Goal: Task Accomplishment & Management: Manage account settings

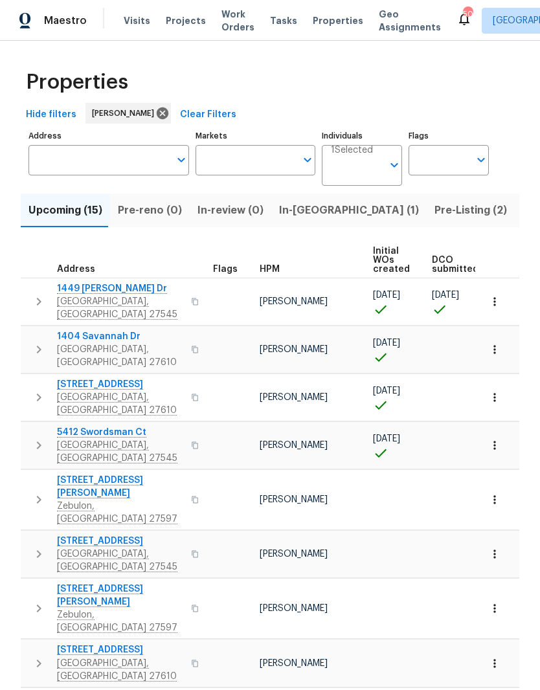
click at [309, 214] on span "In-reno (1)" at bounding box center [349, 210] width 140 height 18
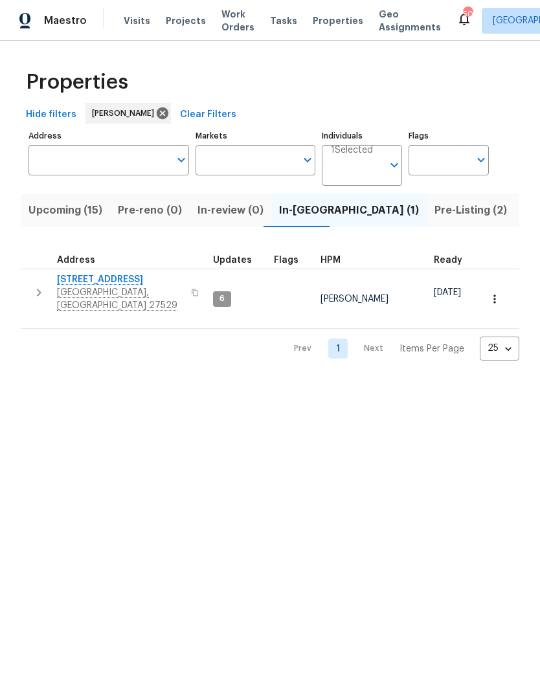
click at [60, 287] on span "[GEOGRAPHIC_DATA], [GEOGRAPHIC_DATA] 27529" at bounding box center [120, 299] width 126 height 26
click at [57, 219] on span "Upcoming (15)" at bounding box center [65, 210] width 74 height 18
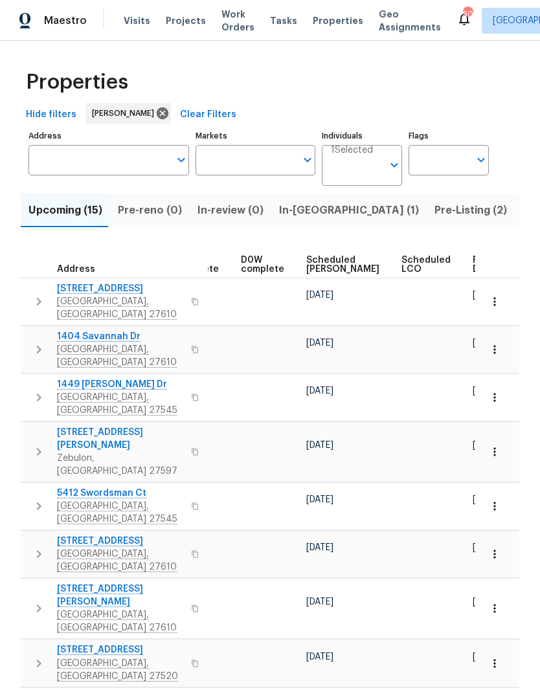
scroll to position [0, 324]
click at [509, 263] on button "button" at bounding box center [511, 265] width 4 height 4
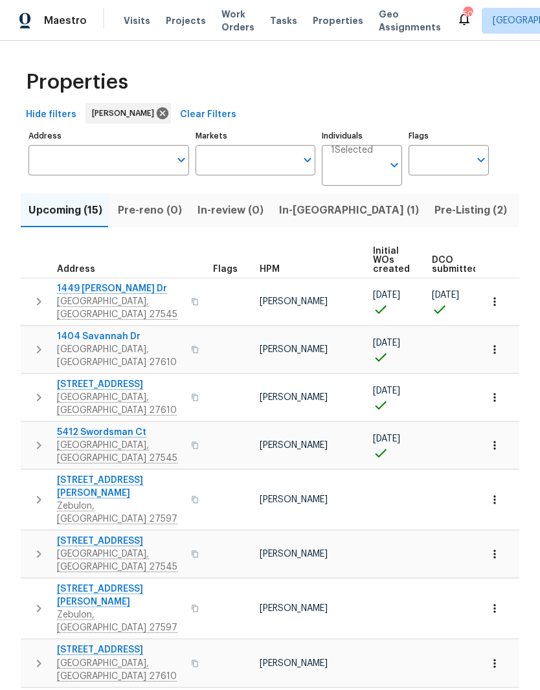
click at [78, 293] on span "1449 [PERSON_NAME] Dr" at bounding box center [120, 288] width 126 height 13
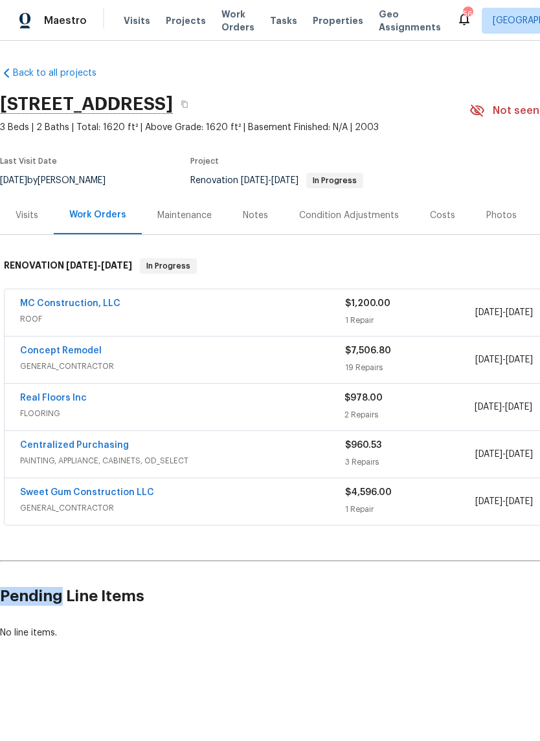
click at [471, 584] on h2 "Pending Line Items" at bounding box center [326, 596] width 652 height 60
click at [49, 496] on link "Sweet Gum Construction LLC" at bounding box center [87, 492] width 134 height 9
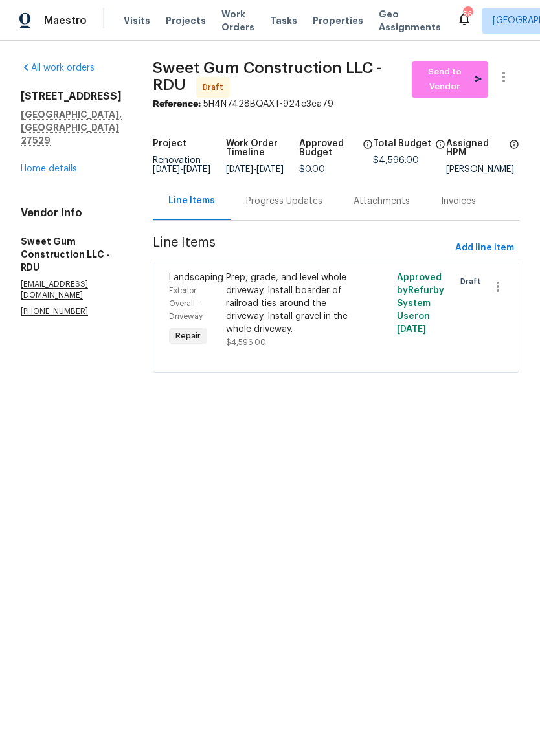
click at [311, 317] on div "Prep, grade, and level whole driveway. Install boarder of railroad ties around …" at bounding box center [293, 303] width 135 height 65
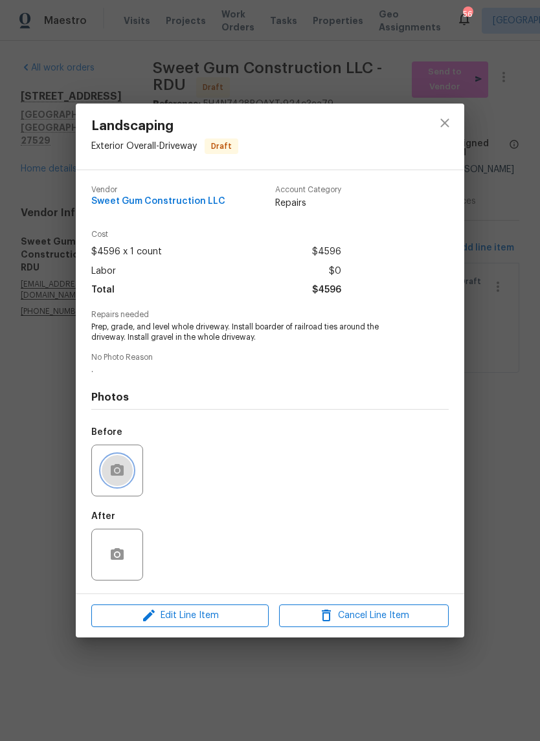
click at [123, 478] on icon "button" at bounding box center [117, 471] width 16 height 16
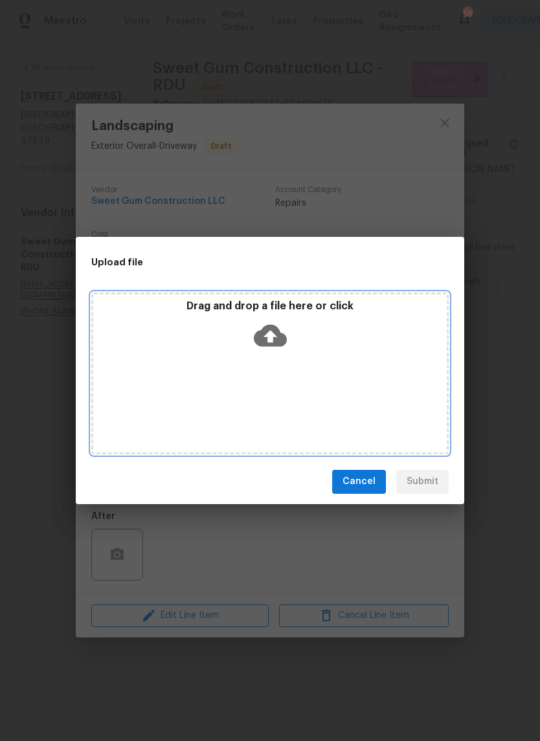
click at [279, 328] on icon at bounding box center [270, 335] width 33 height 33
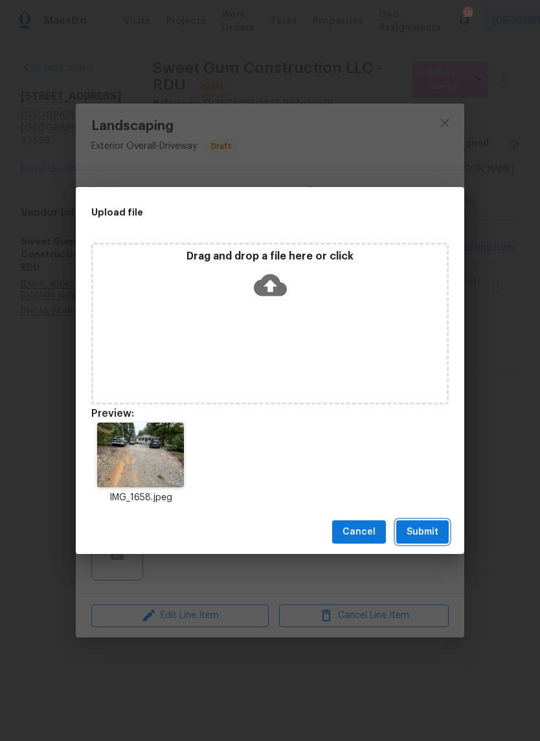
click at [438, 530] on button "Submit" at bounding box center [422, 532] width 52 height 24
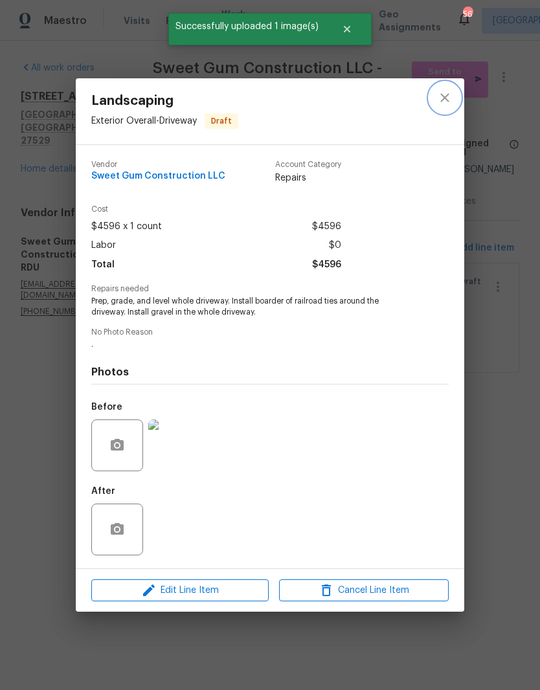
click at [443, 98] on icon "close" at bounding box center [445, 98] width 16 height 16
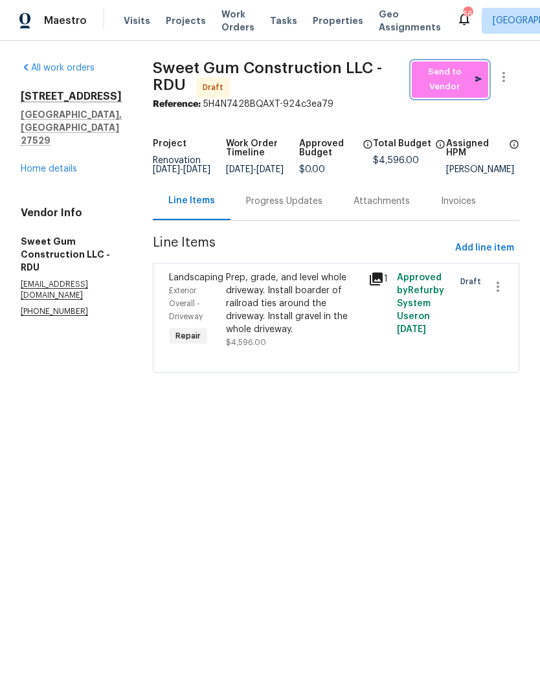
click at [460, 87] on span "Send to Vendor" at bounding box center [449, 80] width 63 height 30
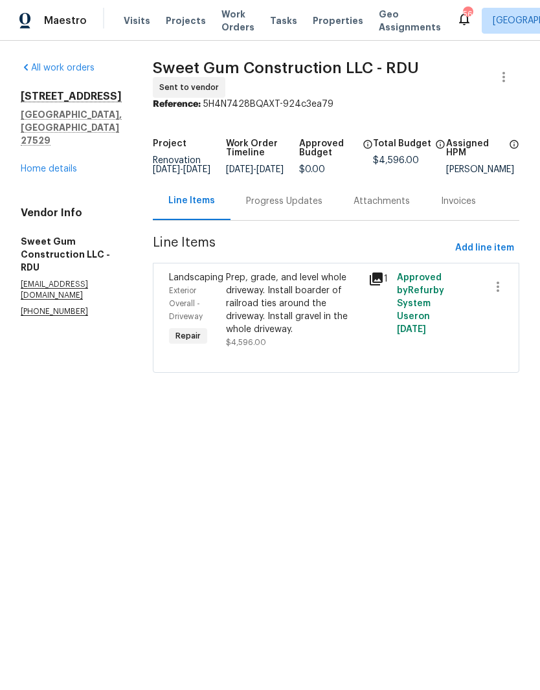
click at [28, 164] on link "Home details" at bounding box center [49, 168] width 56 height 9
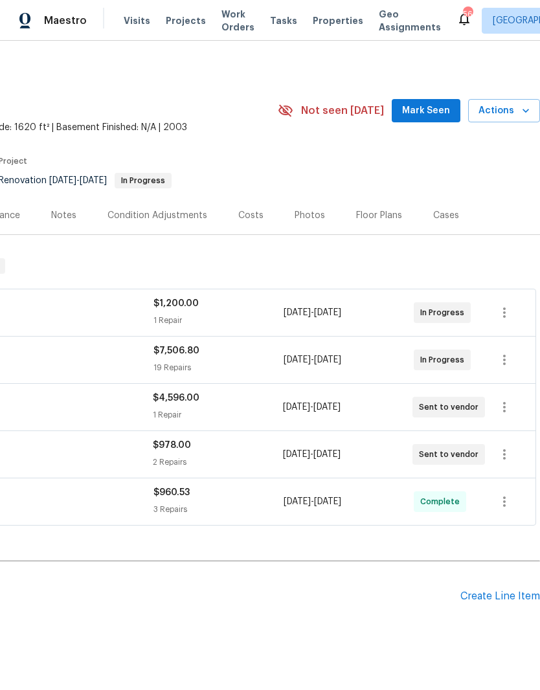
scroll to position [0, 192]
click at [519, 596] on div "Create Line Item" at bounding box center [500, 596] width 80 height 12
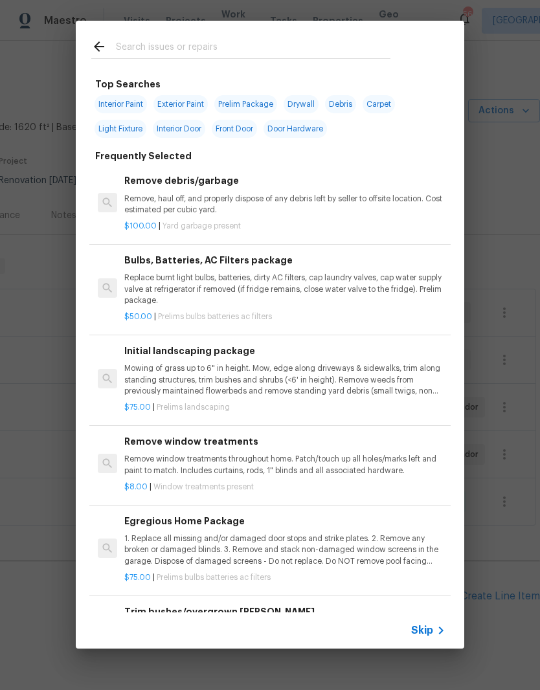
click at [151, 39] on input "text" at bounding box center [253, 48] width 274 height 19
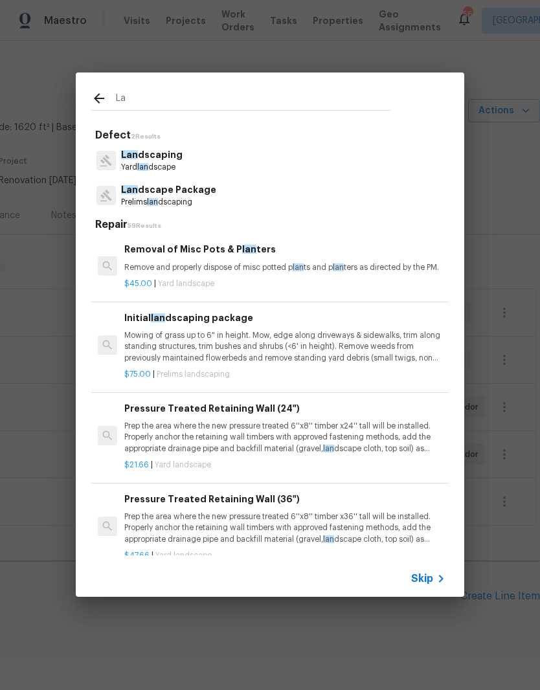
type input "L"
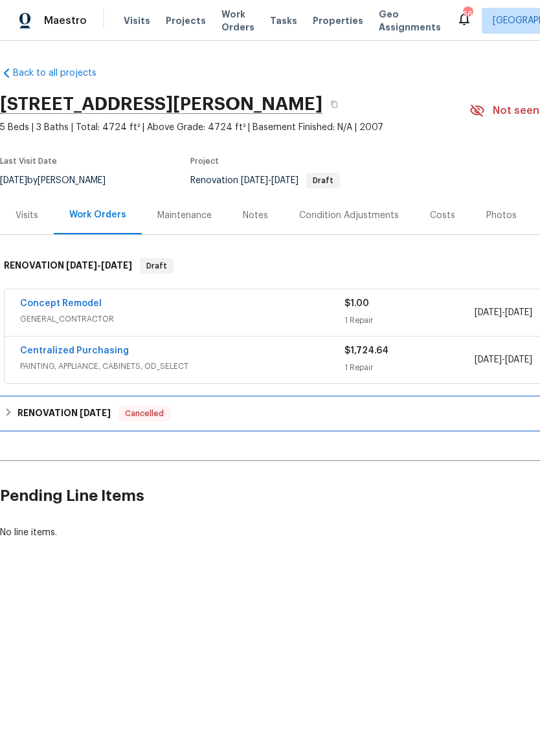
click at [21, 412] on h6 "RENOVATION 12/9/24" at bounding box center [63, 414] width 93 height 16
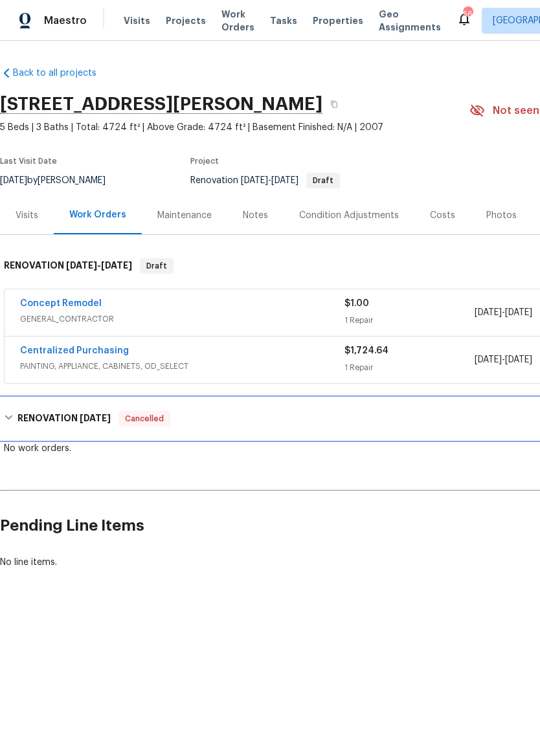
click at [14, 420] on div "RENOVATION 12/9/24 Cancelled" at bounding box center [366, 419] width 724 height 16
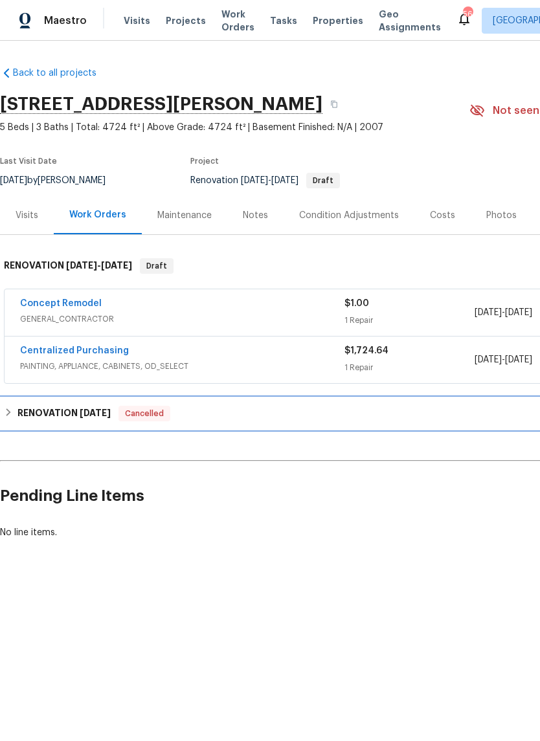
click at [16, 423] on div "RENOVATION 12/9/24 Cancelled" at bounding box center [365, 413] width 731 height 31
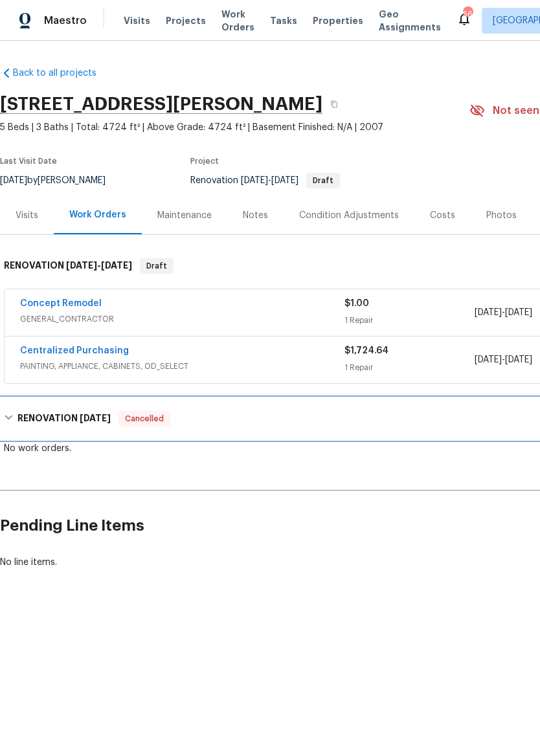
click at [16, 417] on div "RENOVATION 12/9/24 Cancelled" at bounding box center [366, 419] width 724 height 16
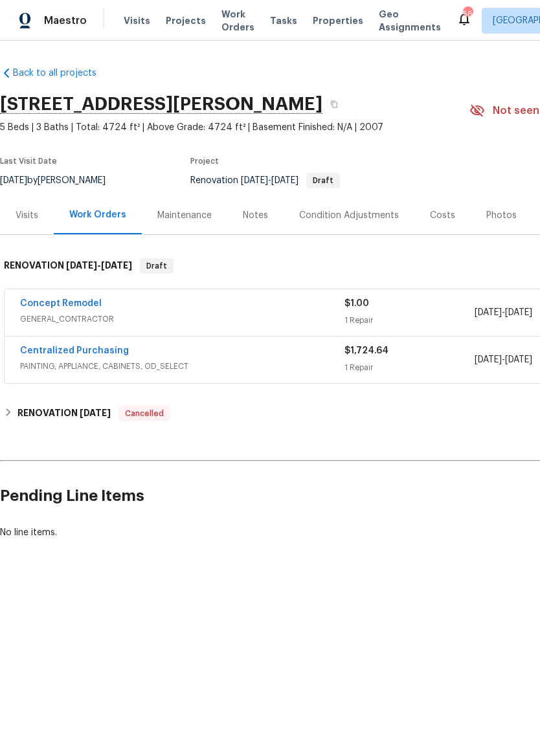
click at [21, 216] on div "Visits" at bounding box center [27, 215] width 23 height 13
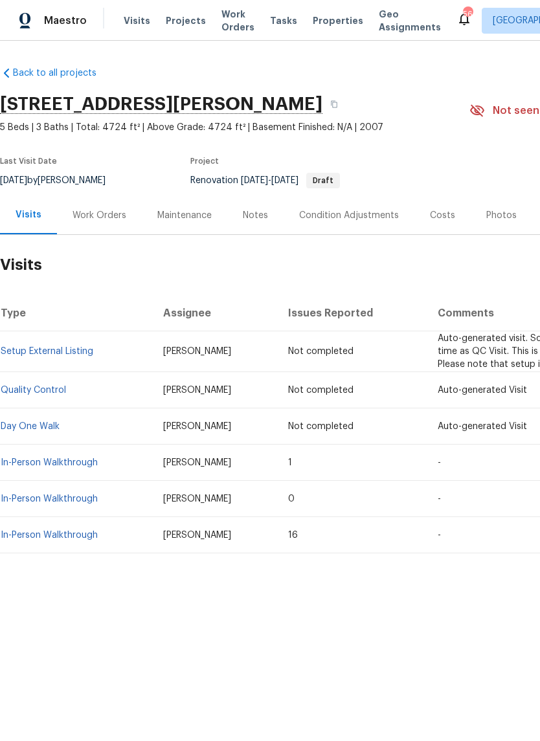
click at [492, 387] on span "Auto-generated Visit" at bounding box center [482, 390] width 89 height 9
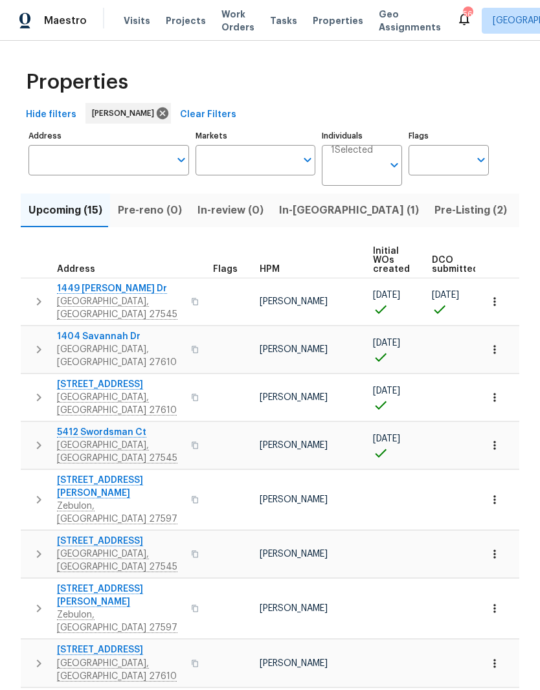
click at [81, 291] on span "1449 White Opal Dr" at bounding box center [120, 288] width 126 height 13
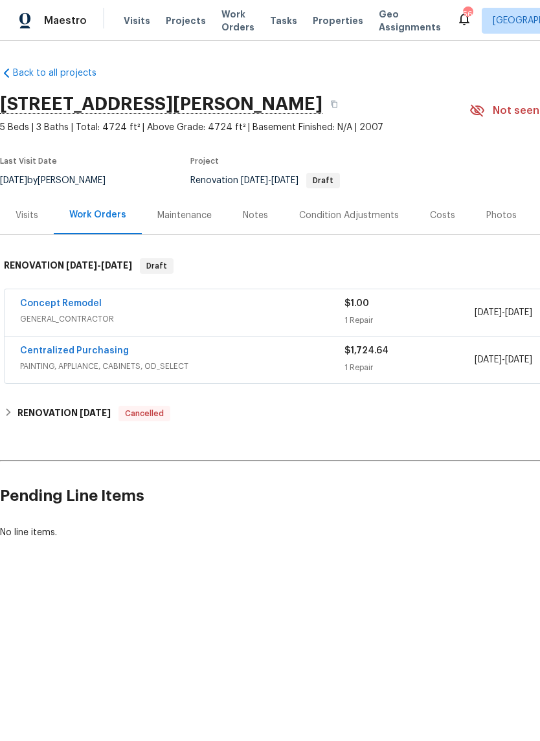
click at [124, 25] on span "Visits" at bounding box center [137, 20] width 27 height 13
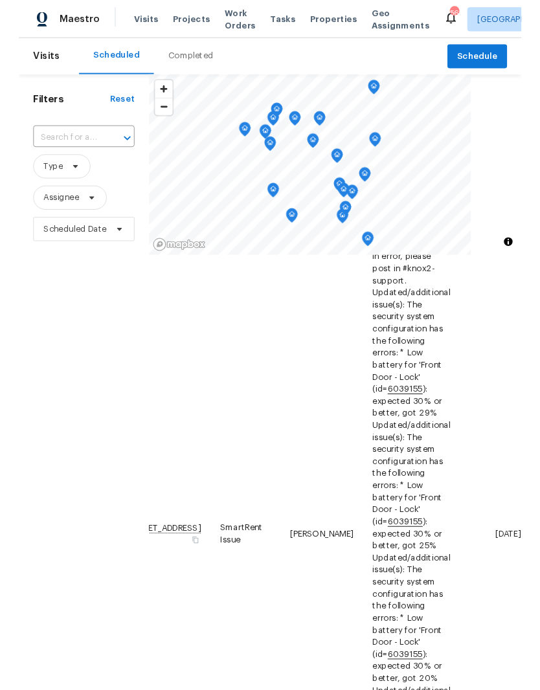
scroll to position [339, 108]
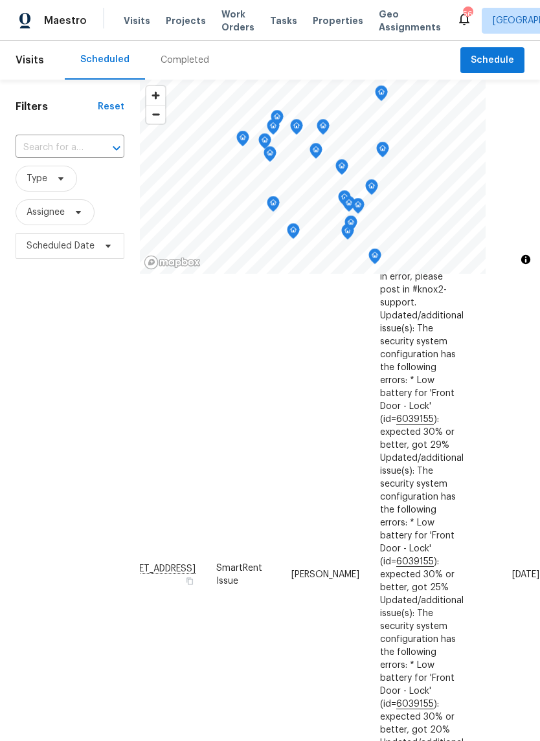
click at [0, 0] on icon at bounding box center [0, 0] width 0 height 0
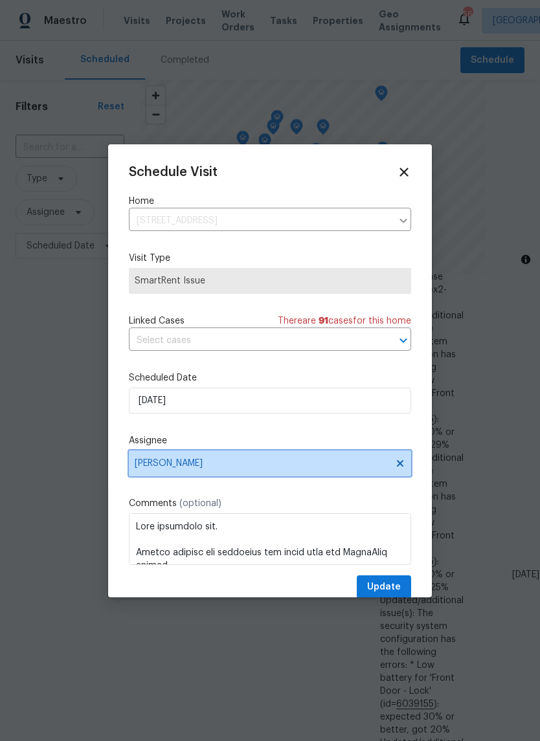
click at [374, 463] on span "[PERSON_NAME]" at bounding box center [262, 463] width 254 height 10
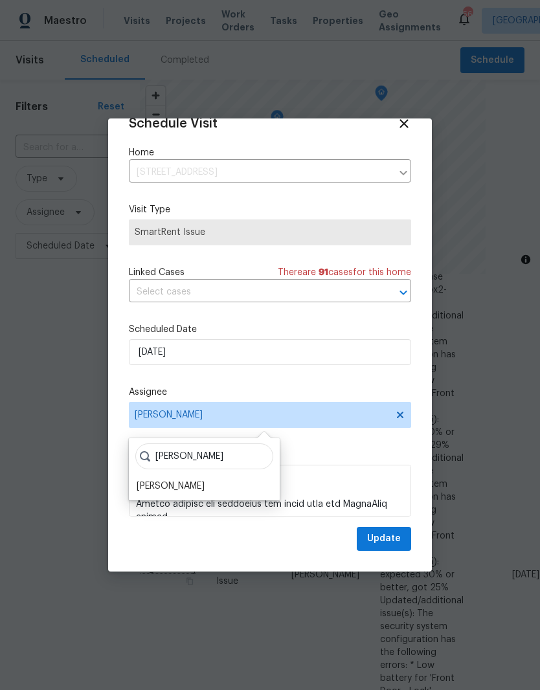
scroll to position [25, 0]
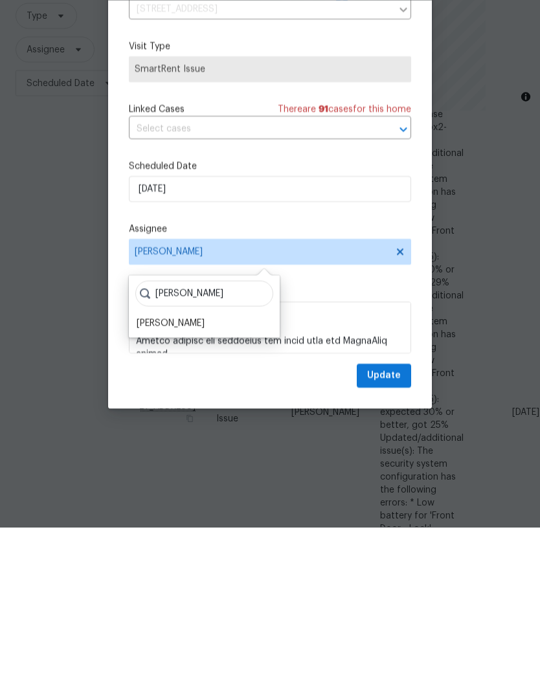
type input "Shawn"
click at [170, 480] on div "Shawn Wise" at bounding box center [171, 486] width 68 height 13
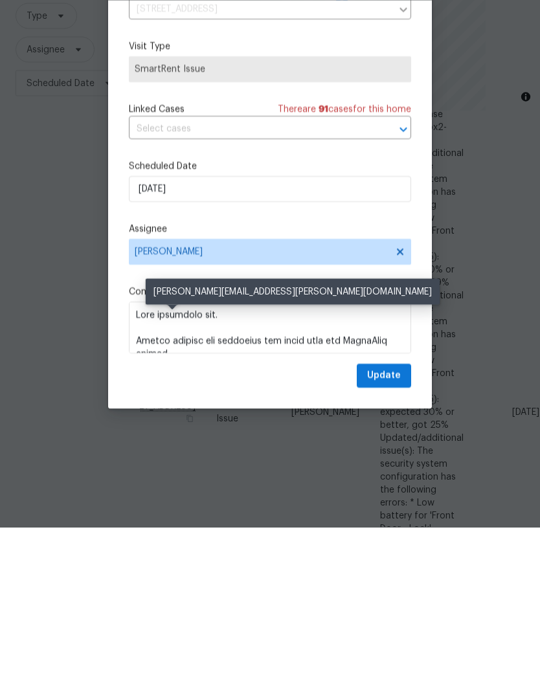
scroll to position [53, 0]
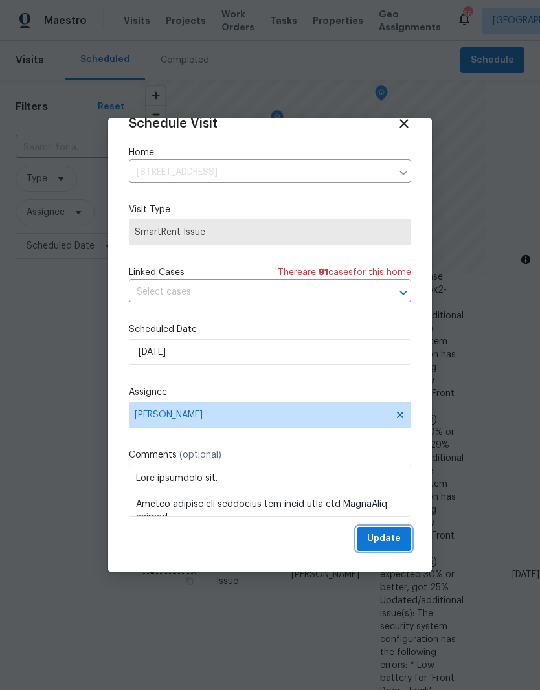
click at [396, 544] on span "Update" at bounding box center [384, 539] width 34 height 16
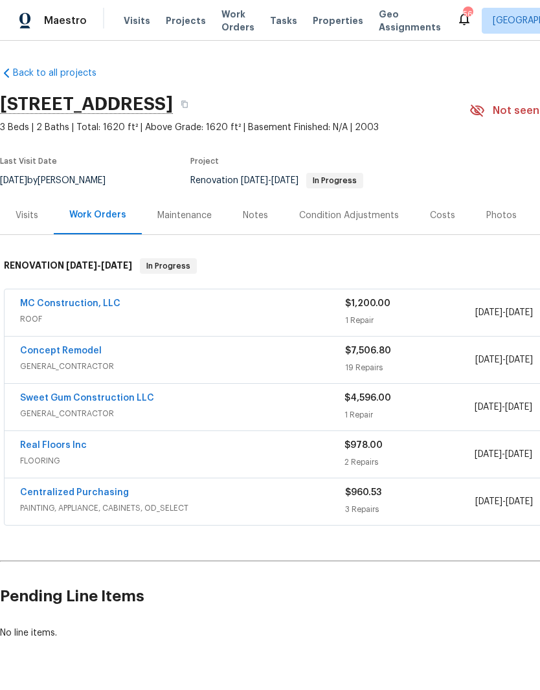
click at [27, 399] on link "Sweet Gum Construction LLC" at bounding box center [87, 398] width 134 height 9
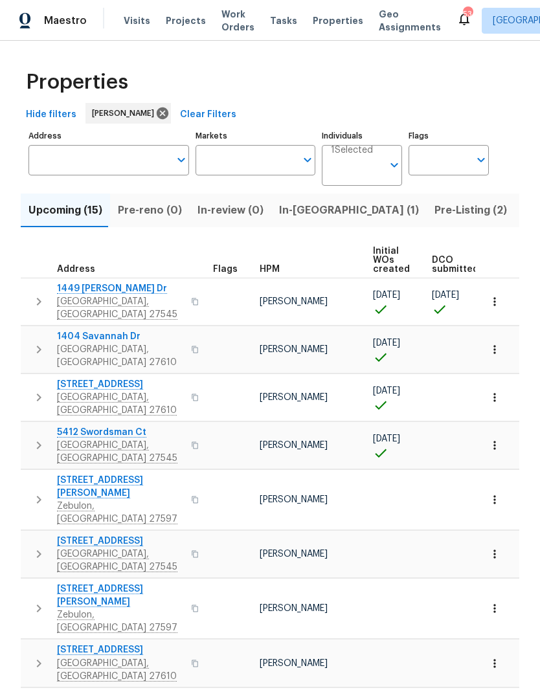
click at [304, 207] on span "In-[GEOGRAPHIC_DATA] (1)" at bounding box center [349, 210] width 140 height 18
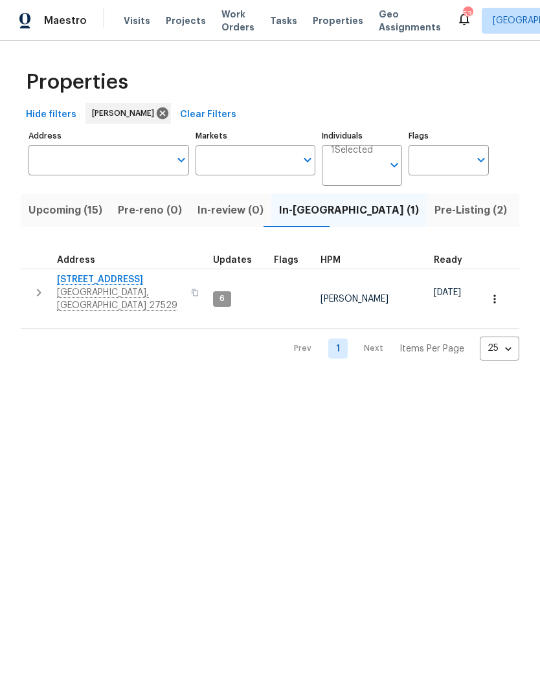
click at [122, 291] on span "[GEOGRAPHIC_DATA], [GEOGRAPHIC_DATA] 27529" at bounding box center [120, 299] width 126 height 26
